Goal: Share content: Share content

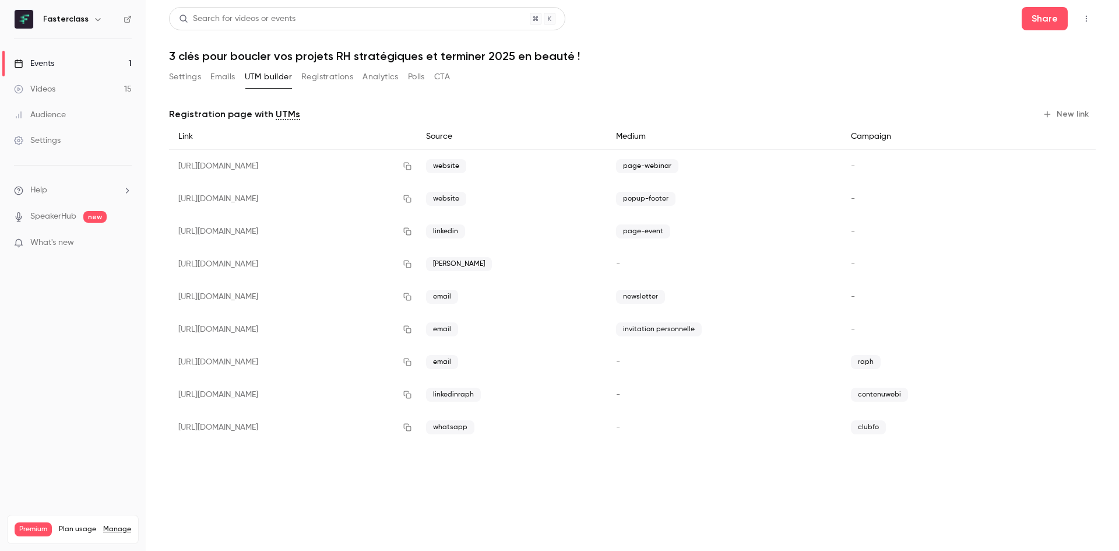
click at [51, 58] on div "Events" at bounding box center [34, 64] width 40 height 12
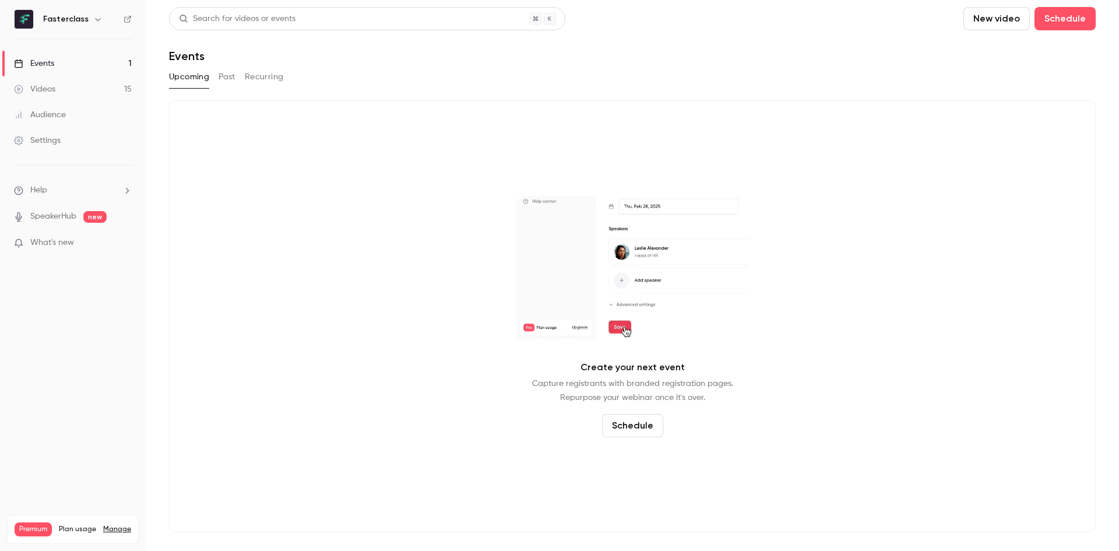
click at [224, 82] on button "Past" at bounding box center [226, 77] width 17 height 19
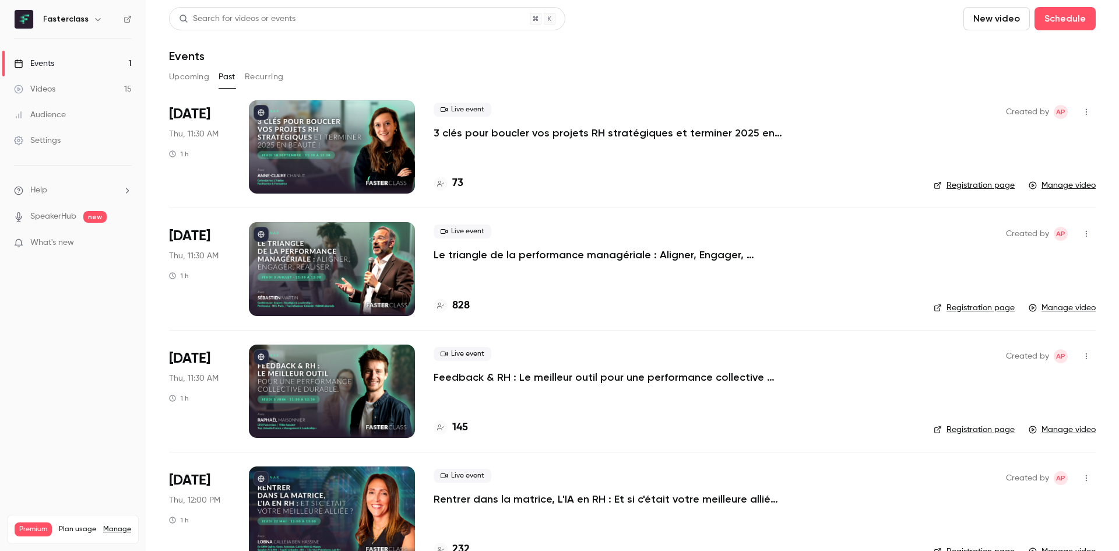
click at [306, 142] on div at bounding box center [332, 146] width 166 height 93
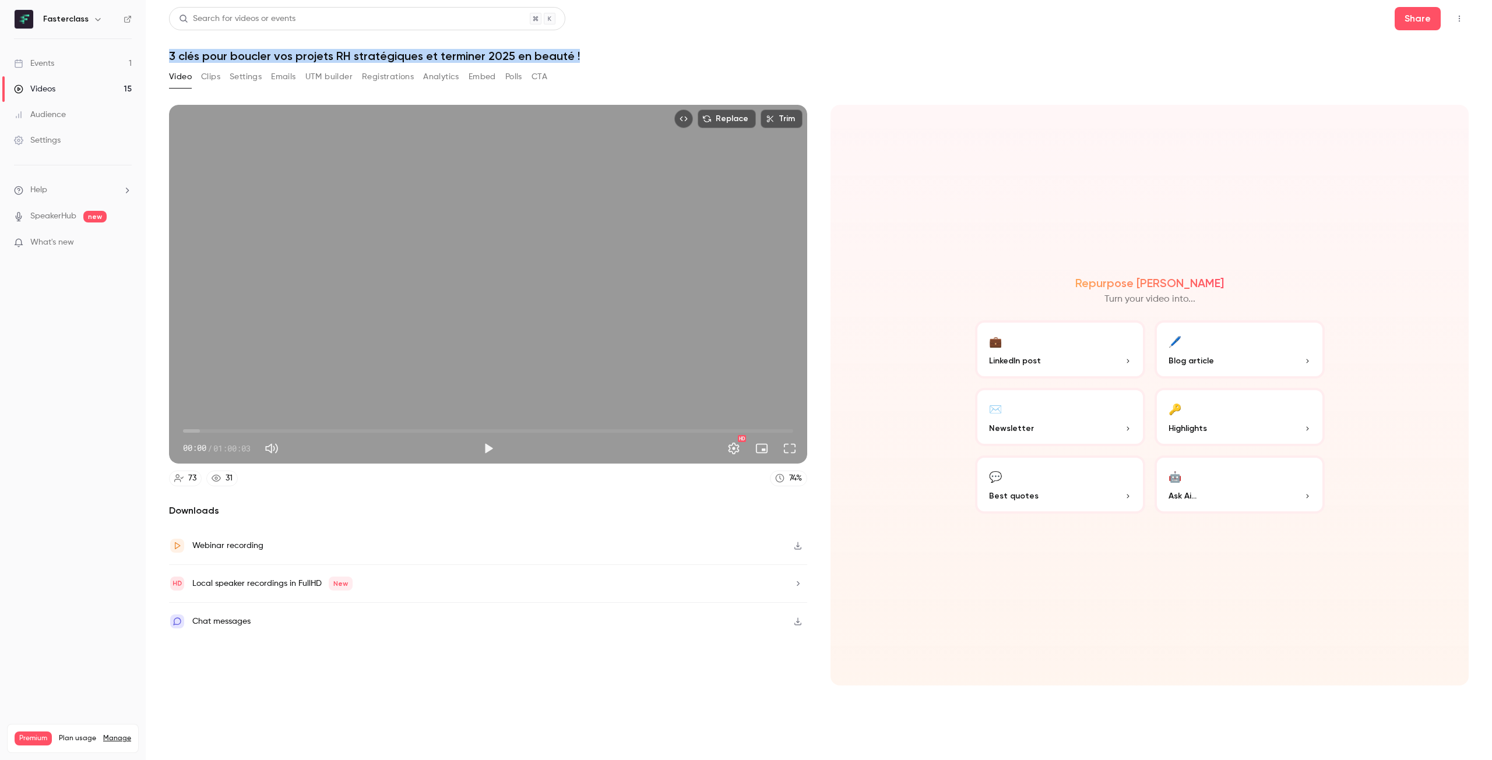
drag, startPoint x: 168, startPoint y: 53, endPoint x: 583, endPoint y: 42, distance: 415.0
click at [583, 42] on main "Search for videos or events Share 3 clés pour boucler vos projets RH stratégiqu…" at bounding box center [819, 380] width 1346 height 760
copy h1 "3 clés pour boucler vos projets RH stratégiques et terminer 2025 en beauté !"
click at [214, 80] on button "Clips" at bounding box center [210, 77] width 19 height 19
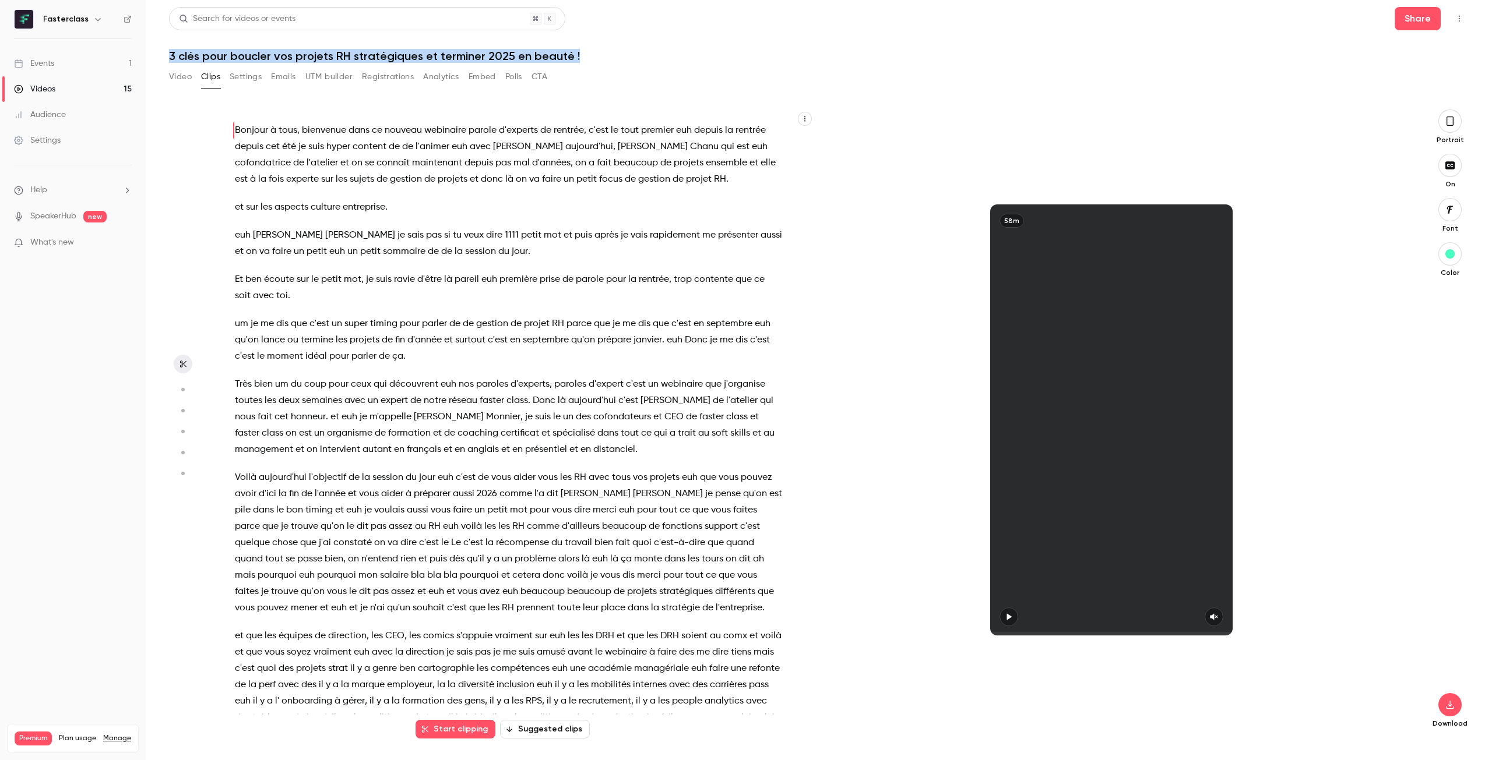
click at [244, 79] on button "Settings" at bounding box center [246, 77] width 32 height 19
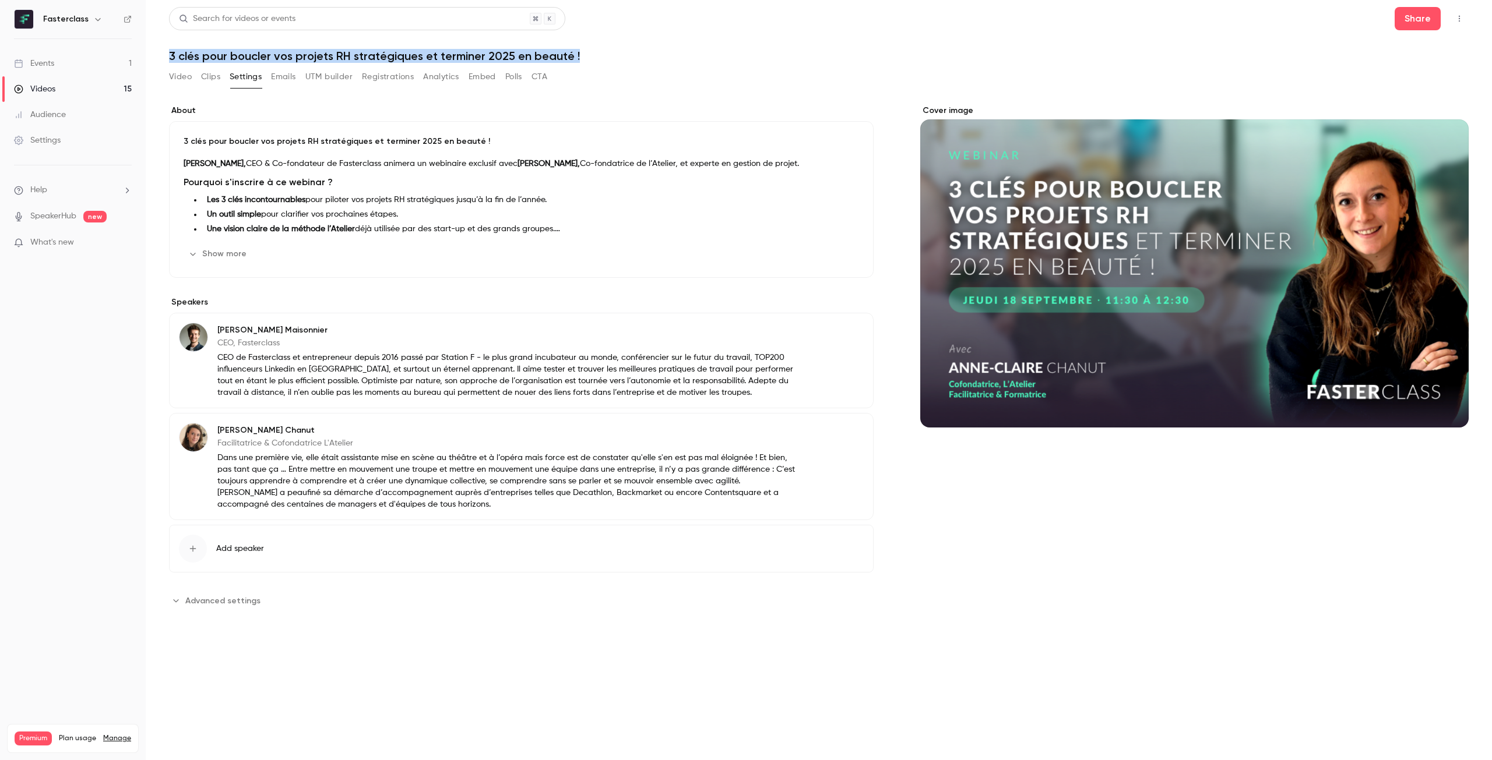
click at [215, 78] on button "Clips" at bounding box center [210, 77] width 19 height 19
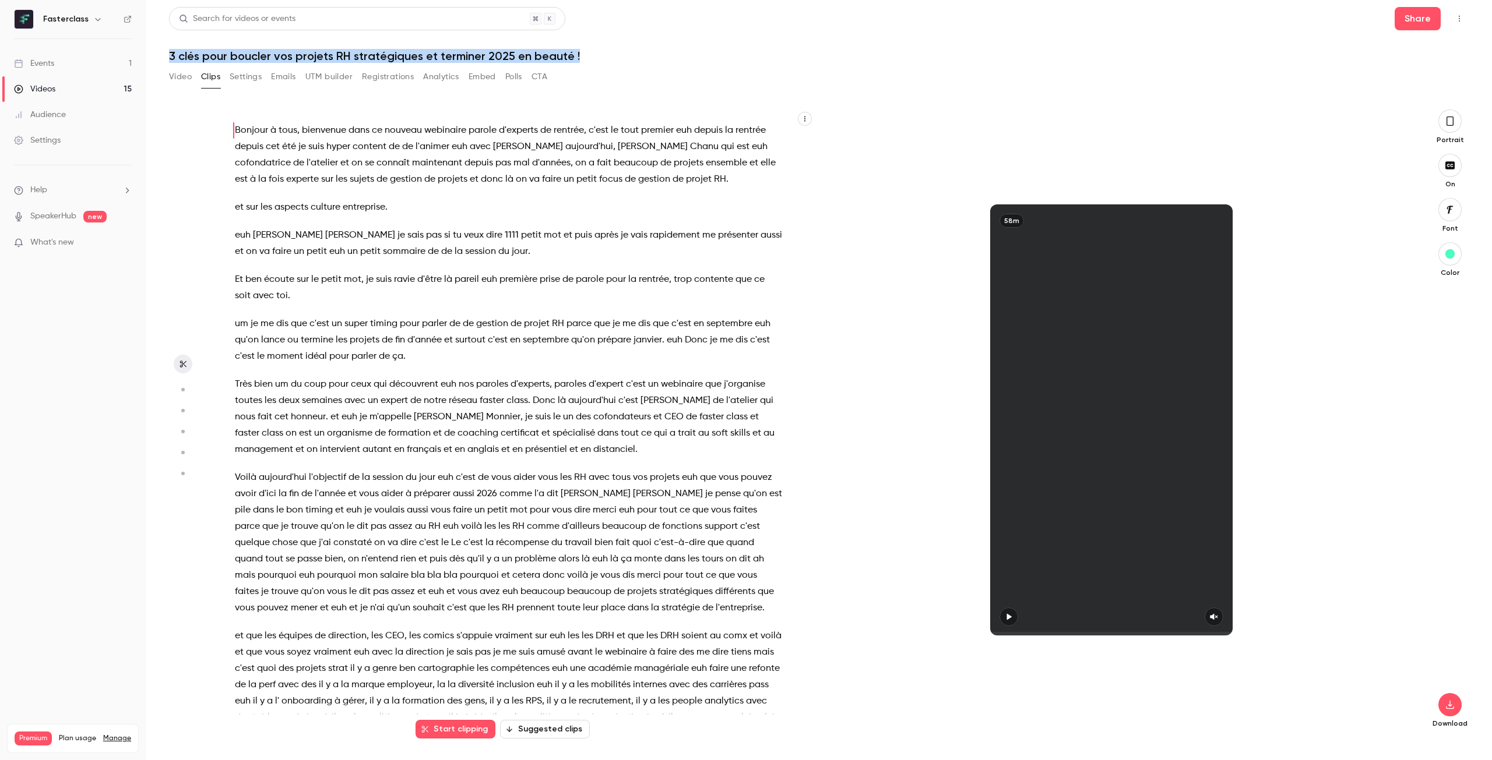
click at [302, 147] on span "je" at bounding box center [302, 147] width 8 height 16
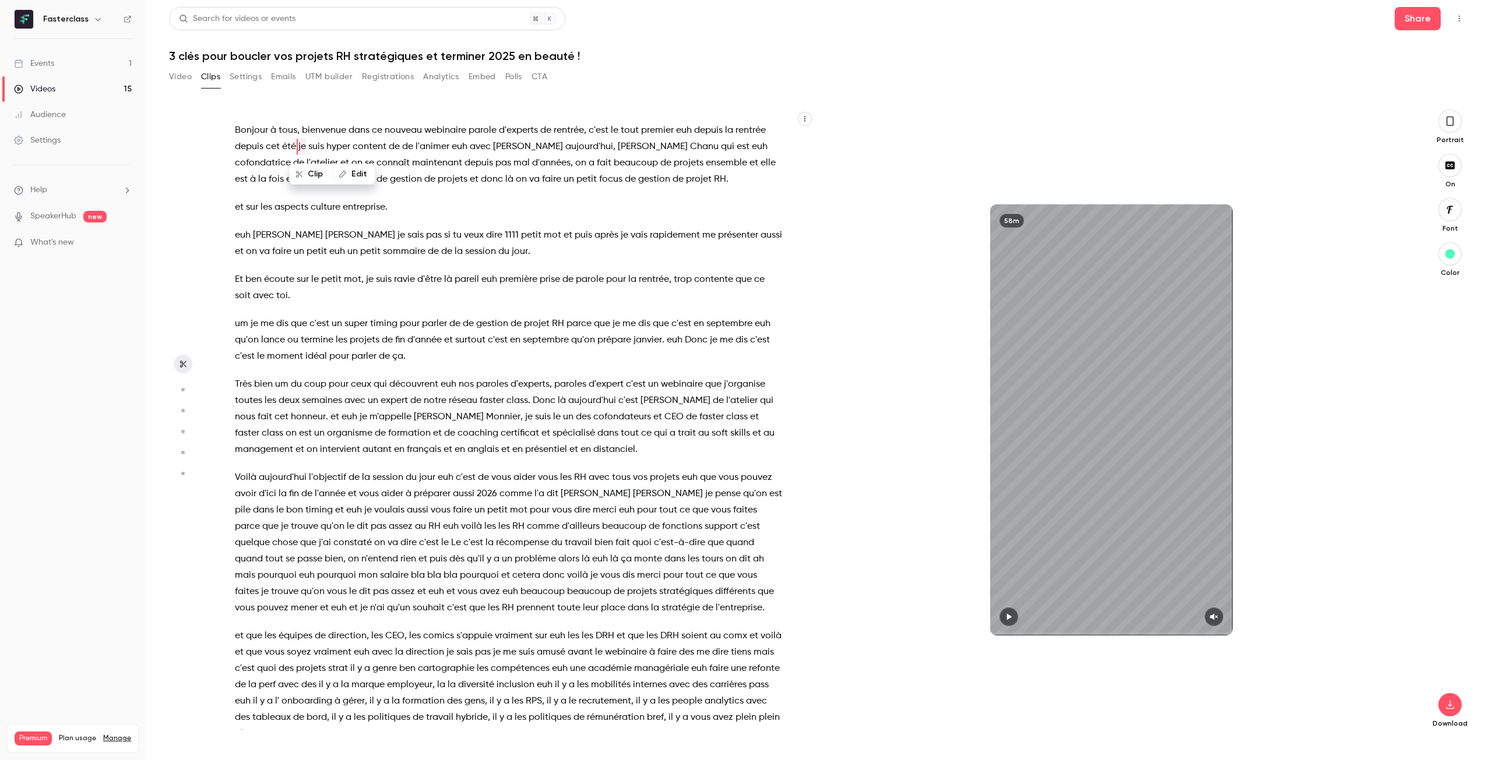
click at [305, 128] on span "bienvenue" at bounding box center [324, 130] width 44 height 16
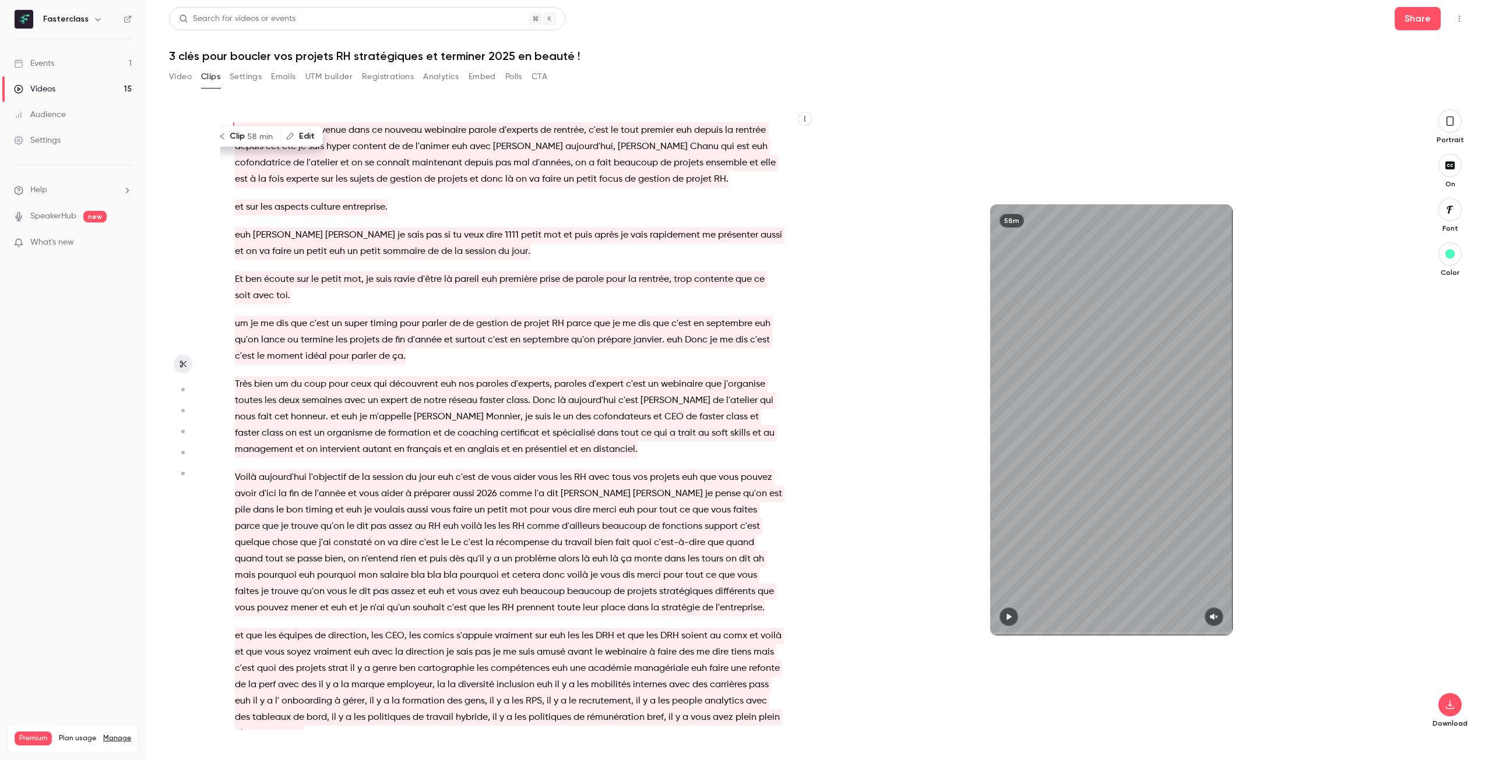
scroll to position [630, 0]
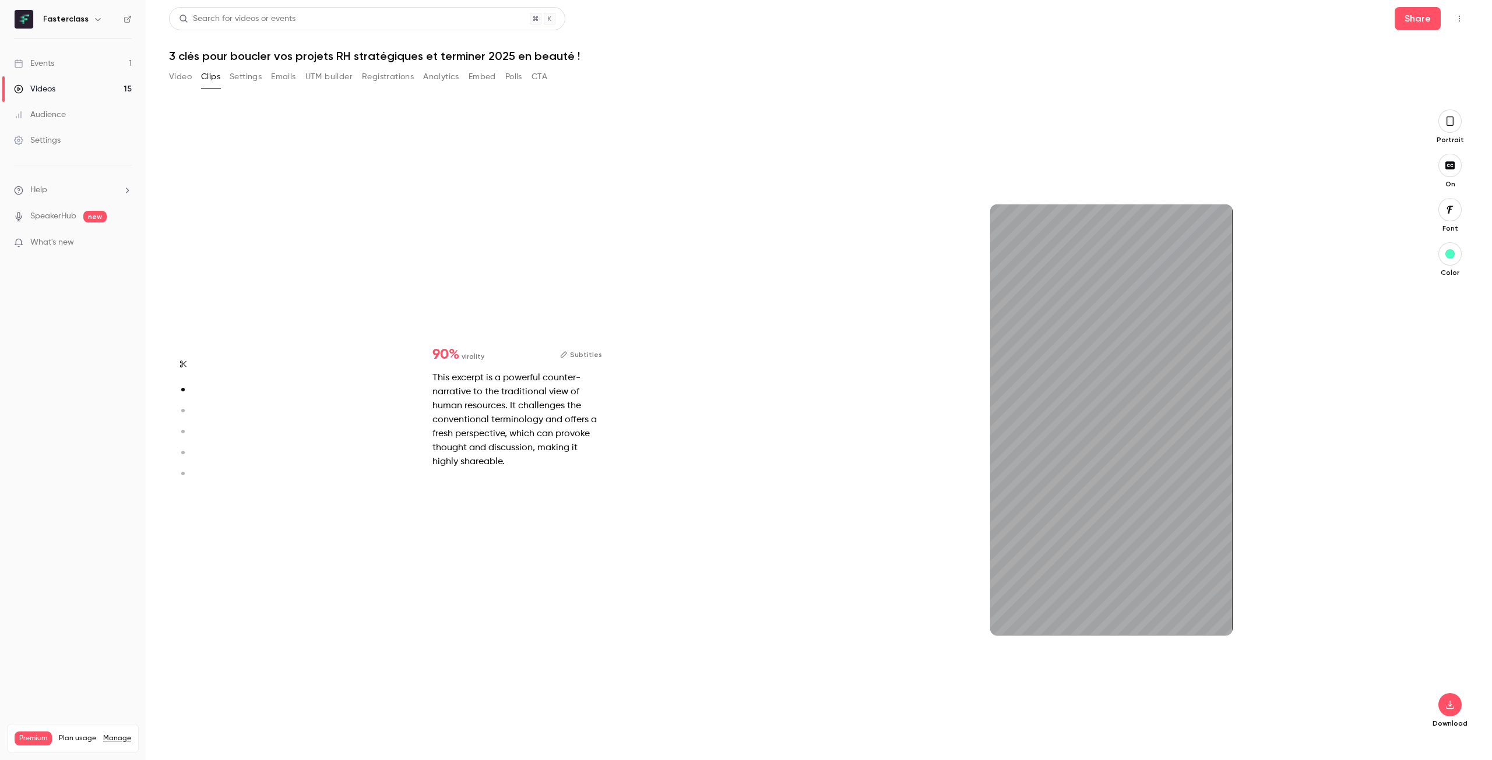
type input "****"
click at [184, 76] on button "Video" at bounding box center [180, 77] width 23 height 19
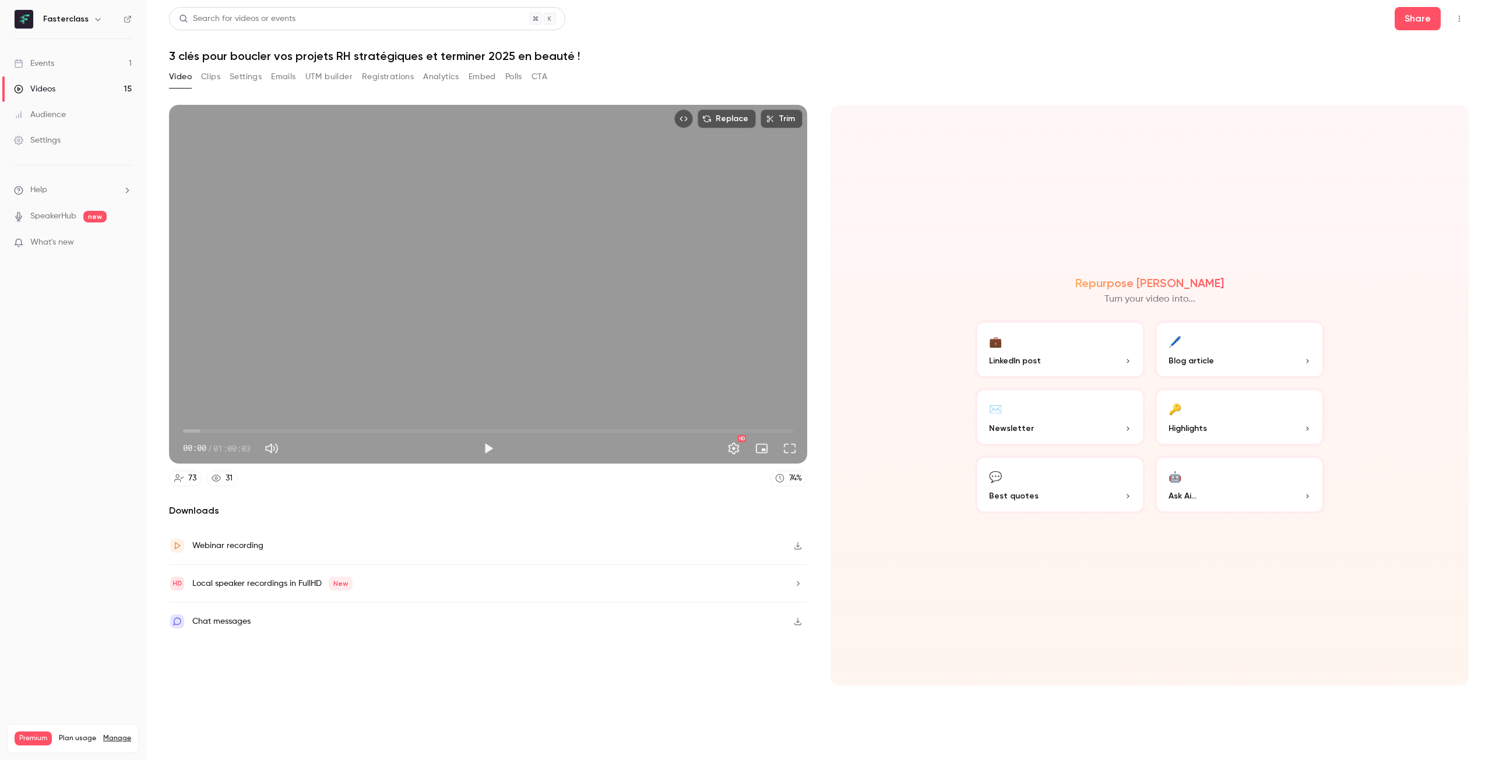
click at [214, 73] on button "Clips" at bounding box center [210, 77] width 19 height 19
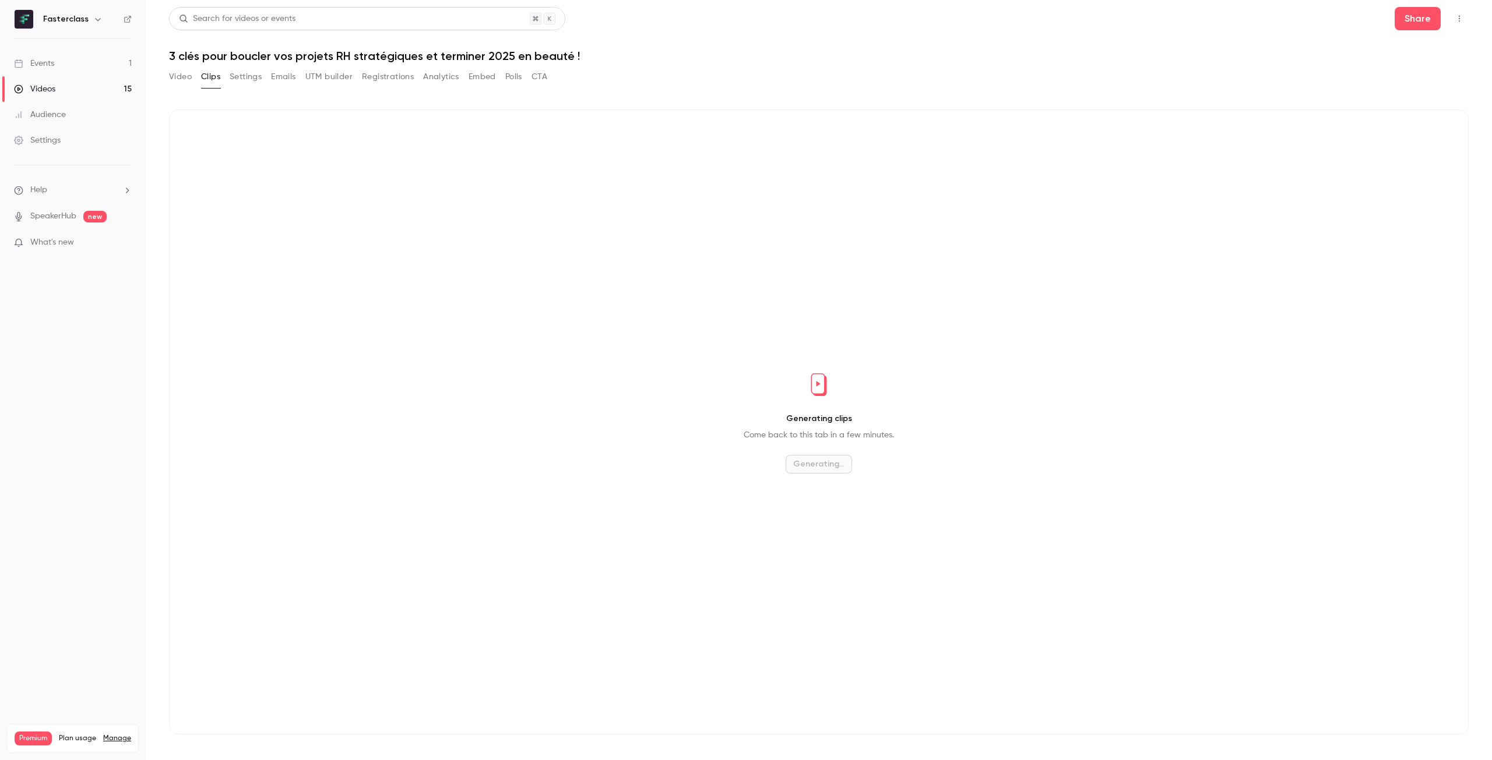
click at [172, 76] on button "Video" at bounding box center [180, 77] width 23 height 19
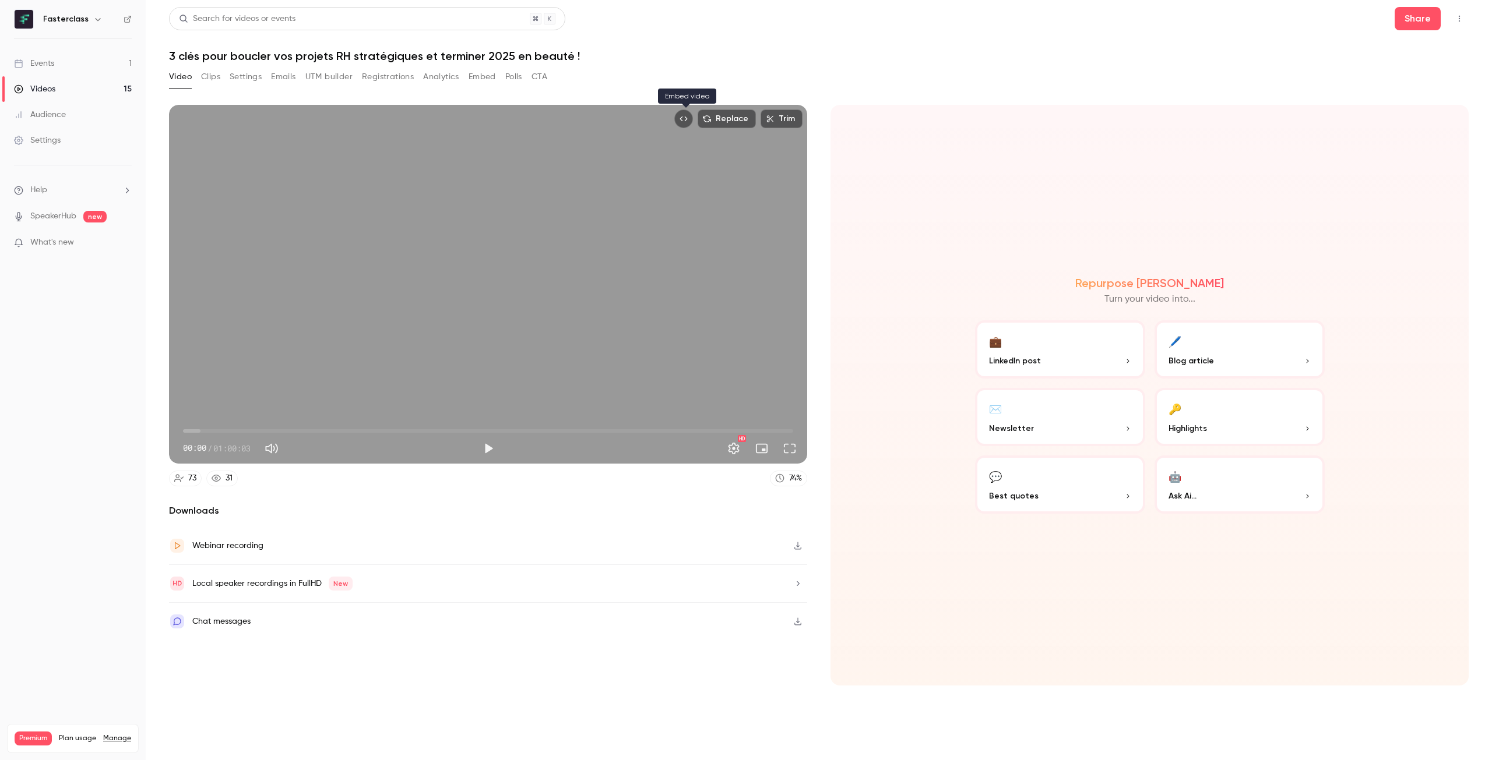
click at [685, 121] on icon "Embed video" at bounding box center [683, 119] width 8 height 8
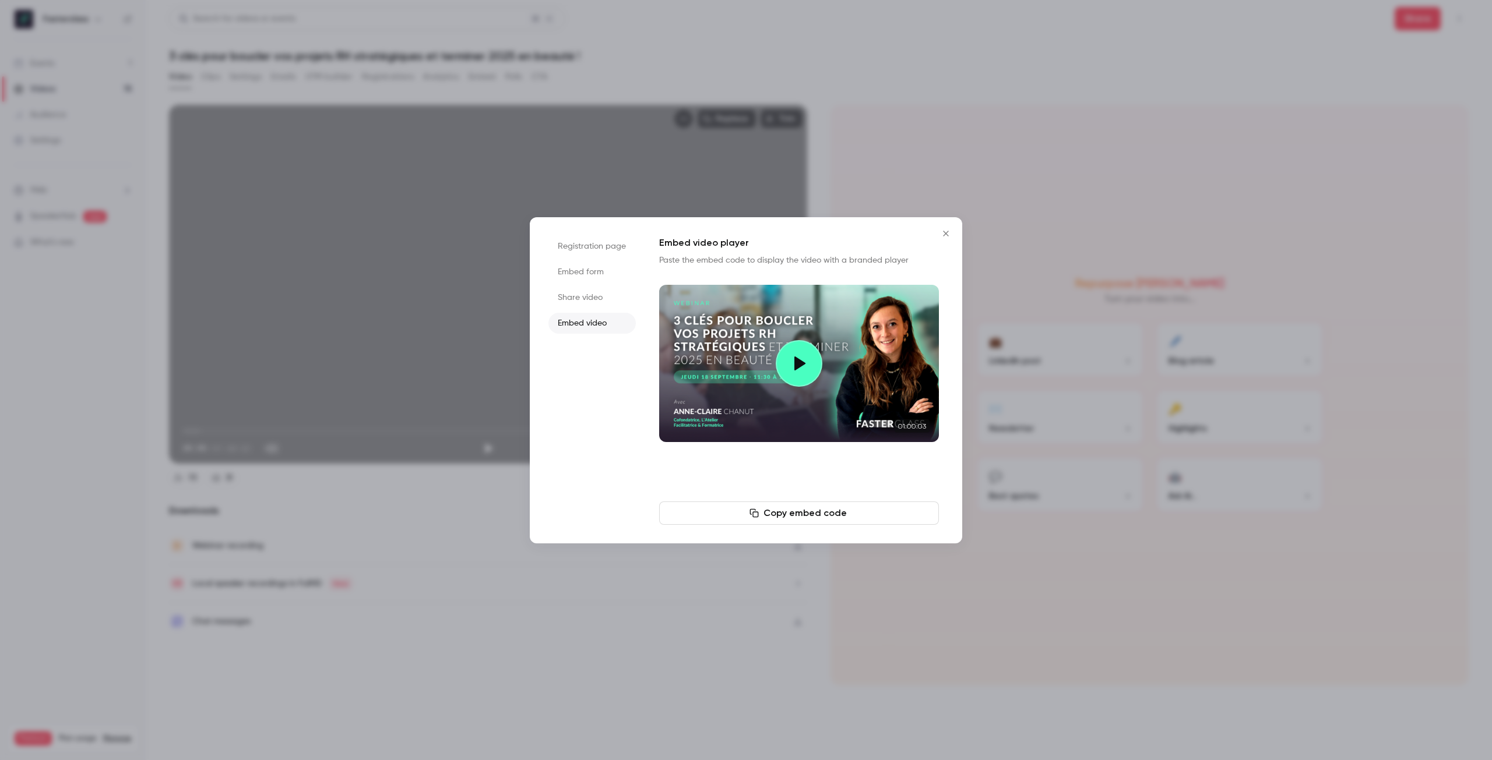
click at [761, 512] on button "Copy embed code" at bounding box center [799, 513] width 280 height 23
